Goal: Information Seeking & Learning: Learn about a topic

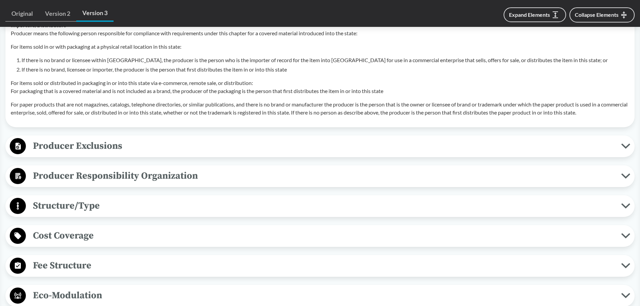
scroll to position [1143, 0]
click at [115, 177] on span "Producer Responsibility Organization" at bounding box center [324, 175] width 596 height 15
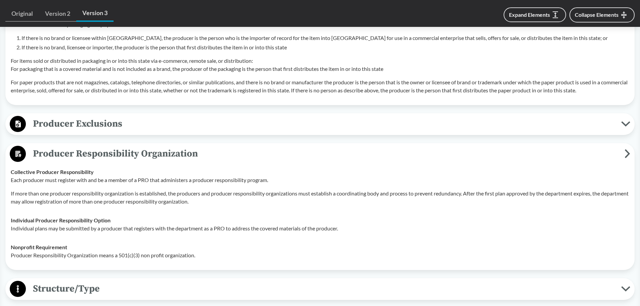
scroll to position [1177, 0]
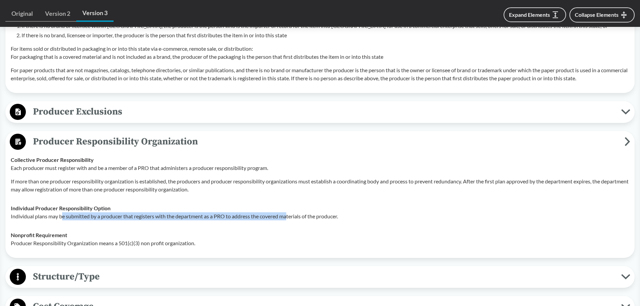
drag, startPoint x: 63, startPoint y: 217, endPoint x: 288, endPoint y: 217, distance: 225.3
click at [288, 217] on p "Individual plans may be submitted by a producer that registers with the departm…" at bounding box center [320, 216] width 619 height 8
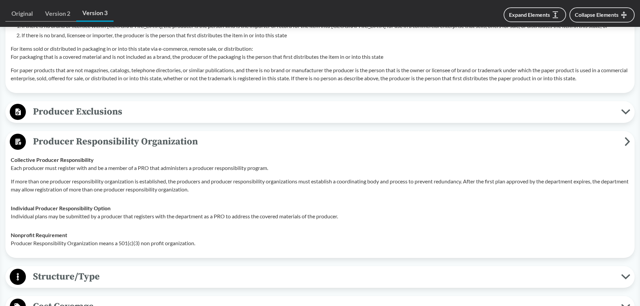
click at [71, 243] on p "Producer Responsibility Organization means a 501(c)(3) non profit organization." at bounding box center [320, 243] width 619 height 8
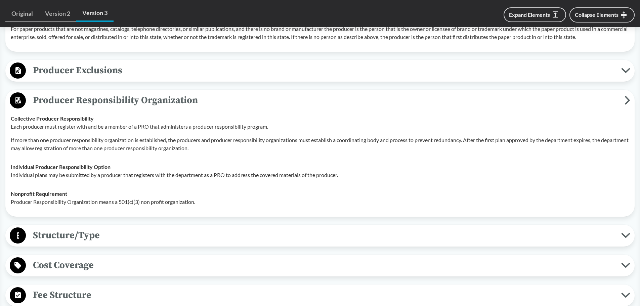
scroll to position [1278, 0]
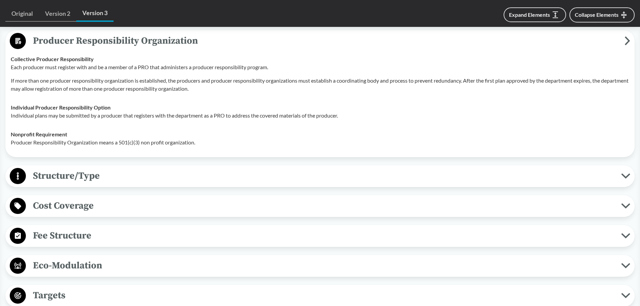
click at [60, 175] on span "Structure/Type" at bounding box center [324, 175] width 596 height 15
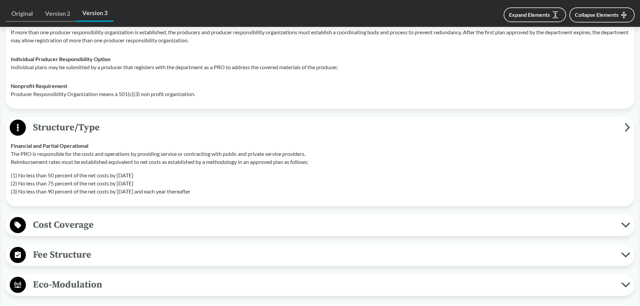
scroll to position [1345, 0]
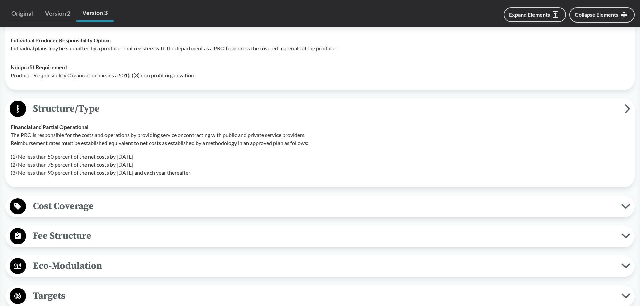
click at [74, 209] on span "Cost Coverage" at bounding box center [324, 206] width 596 height 15
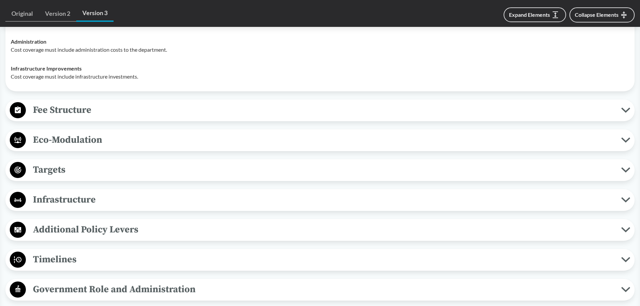
scroll to position [1614, 0]
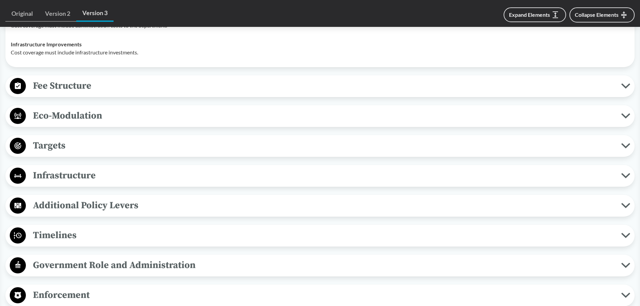
click at [64, 137] on div "Targets Targets Set in Legislation The department must establish statewide requ…" at bounding box center [320, 146] width 630 height 22
click at [64, 147] on span "Targets" at bounding box center [324, 145] width 596 height 15
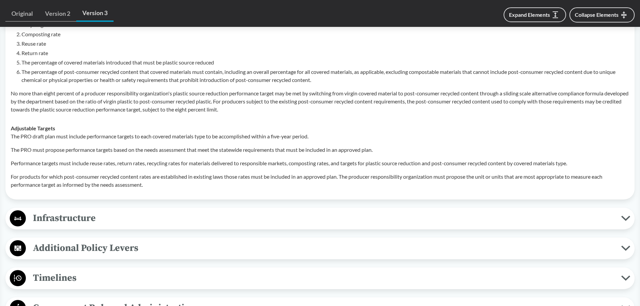
scroll to position [1815, 0]
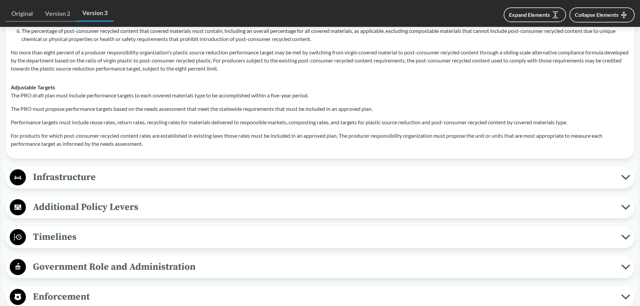
click at [69, 172] on span "Infrastructure" at bounding box center [324, 177] width 596 height 15
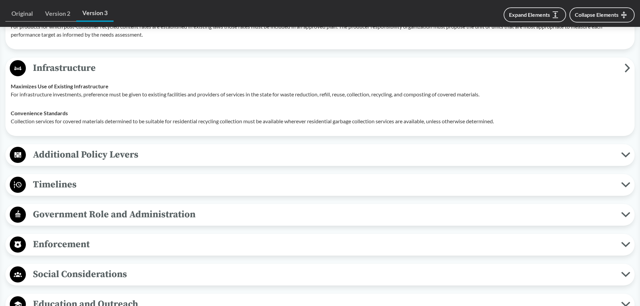
scroll to position [1950, 0]
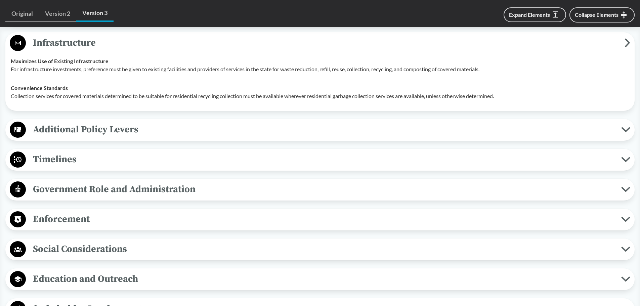
click at [79, 128] on span "Additional Policy Levers" at bounding box center [324, 129] width 596 height 15
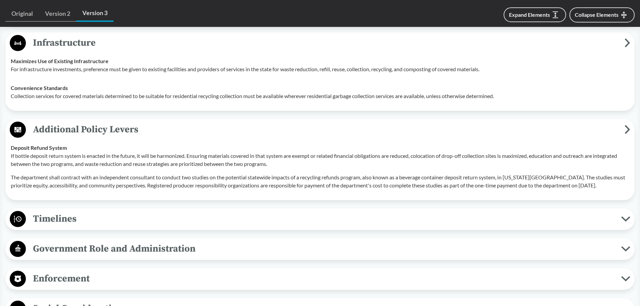
click at [63, 219] on span "Timelines" at bounding box center [324, 218] width 596 height 15
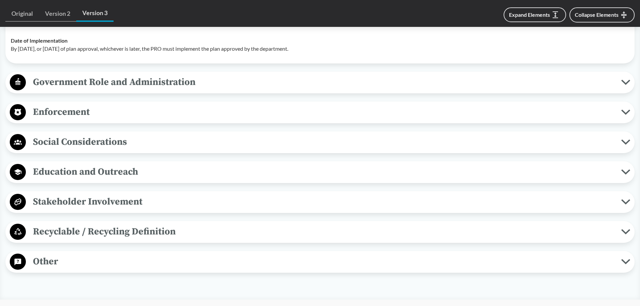
scroll to position [2253, 0]
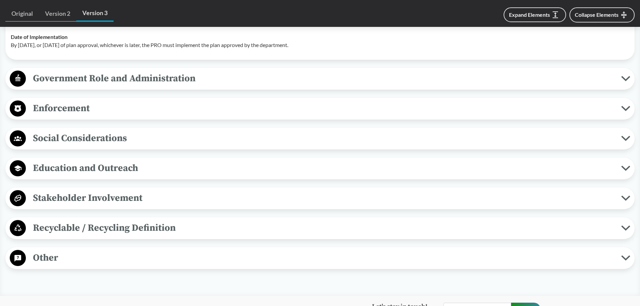
click at [77, 107] on span "Enforcement" at bounding box center [324, 108] width 596 height 15
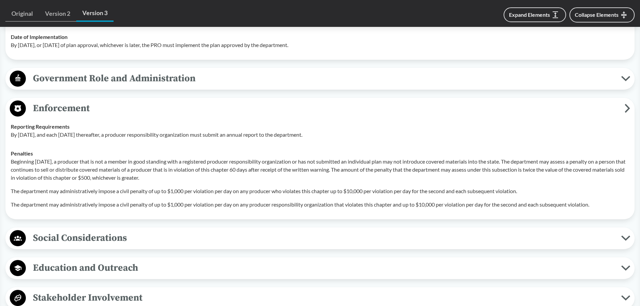
click at [77, 107] on span "Enforcement" at bounding box center [325, 108] width 599 height 15
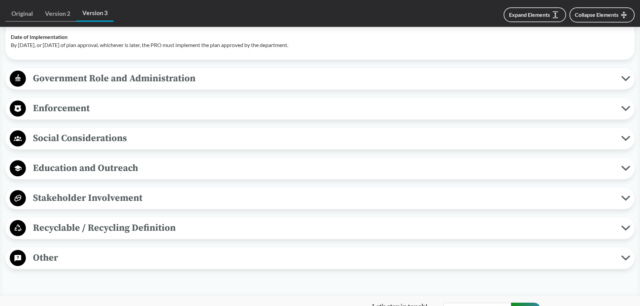
click at [74, 141] on span "Social Considerations" at bounding box center [324, 138] width 596 height 15
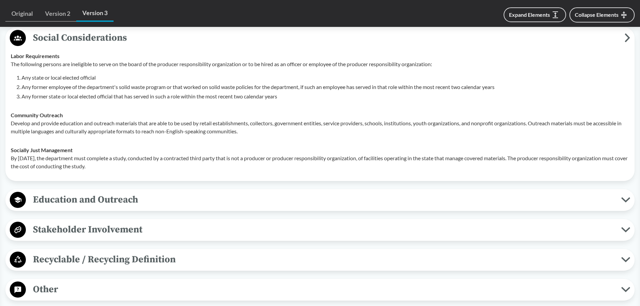
scroll to position [2387, 0]
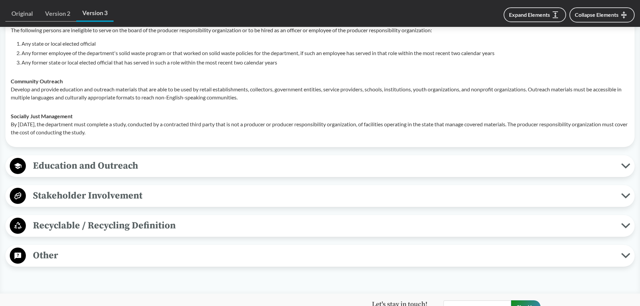
click at [77, 165] on span "Education and Outreach" at bounding box center [324, 165] width 596 height 15
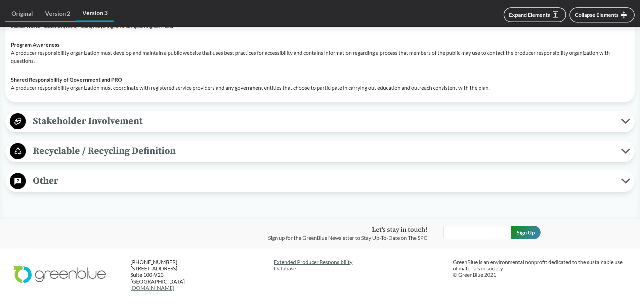
scroll to position [2589, 0]
click at [68, 178] on span "Other" at bounding box center [324, 180] width 596 height 15
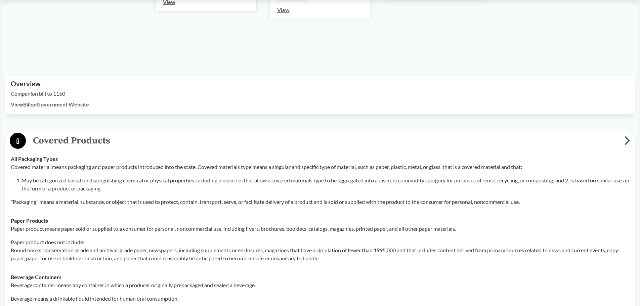
scroll to position [0, 0]
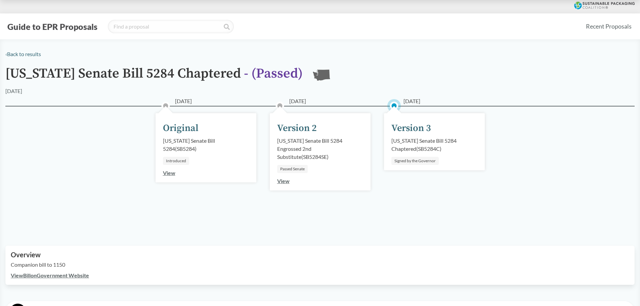
click at [72, 26] on button "Guide to EPR Proposals" at bounding box center [52, 26] width 94 height 11
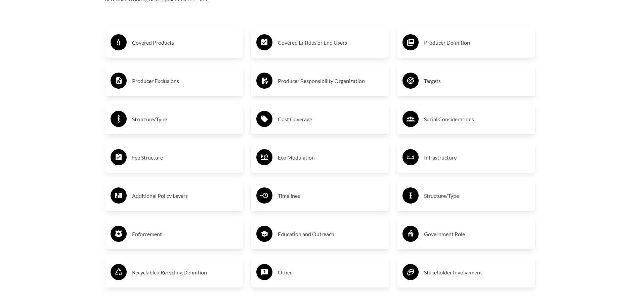
scroll to position [1076, 0]
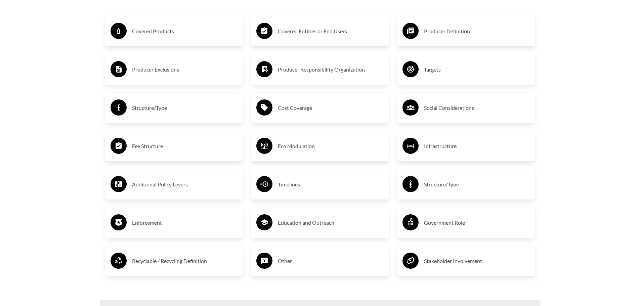
click at [327, 75] on h3 "Producer Responsibility Organization" at bounding box center [331, 69] width 106 height 11
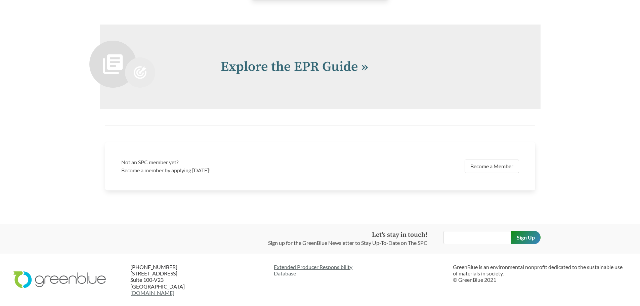
scroll to position [1479, 0]
click at [302, 75] on link "Explore the EPR Guide »" at bounding box center [295, 66] width 148 height 17
